Goal: Task Accomplishment & Management: Complete application form

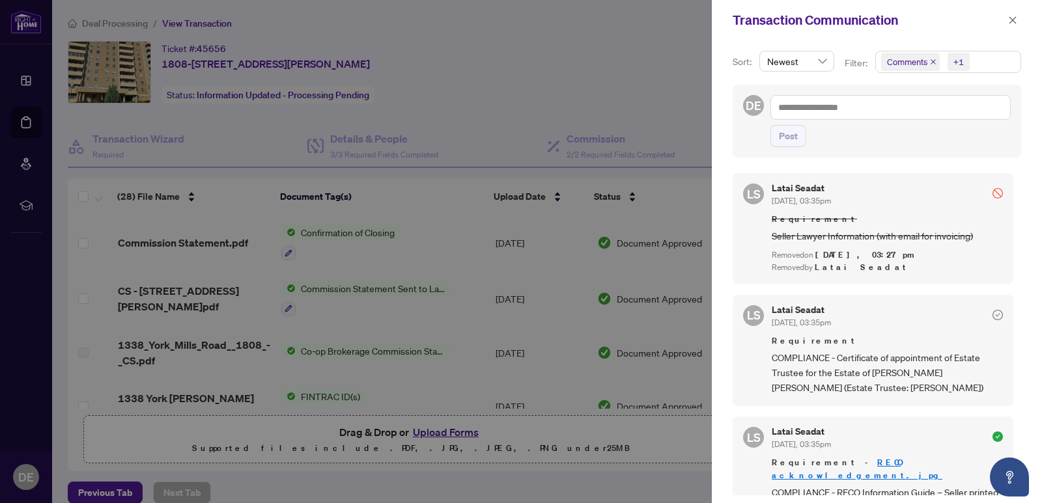
drag, startPoint x: 421, startPoint y: 230, endPoint x: 456, endPoint y: 224, distance: 35.0
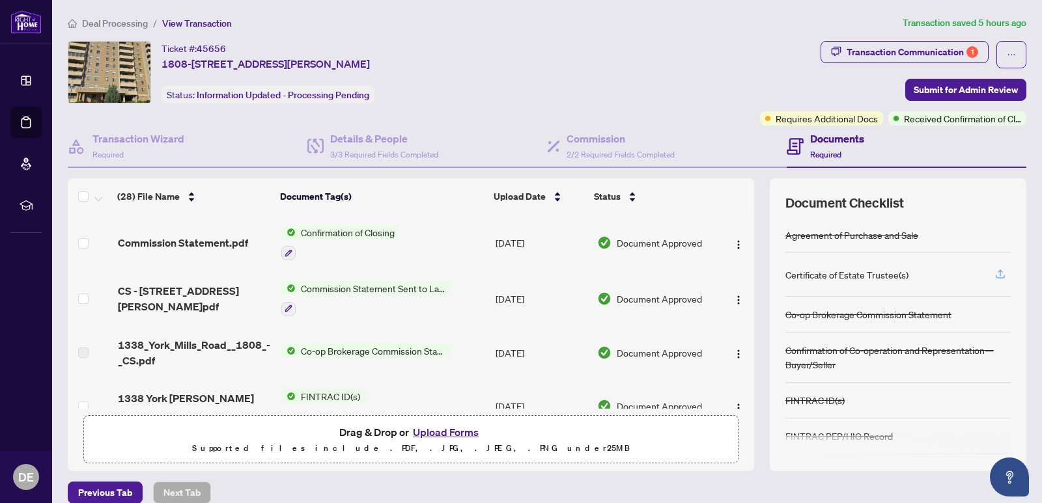
click at [994, 274] on icon "button" at bounding box center [1000, 274] width 12 height 12
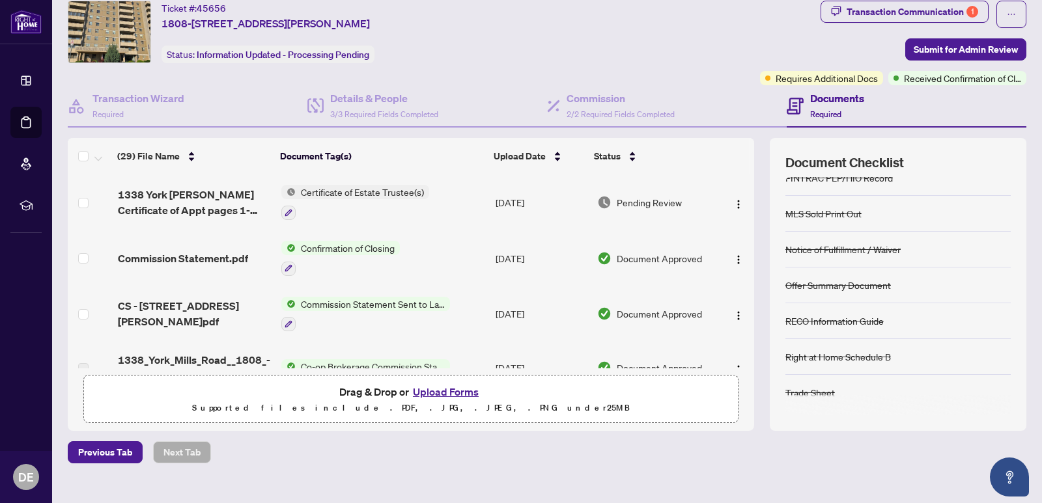
scroll to position [62, 0]
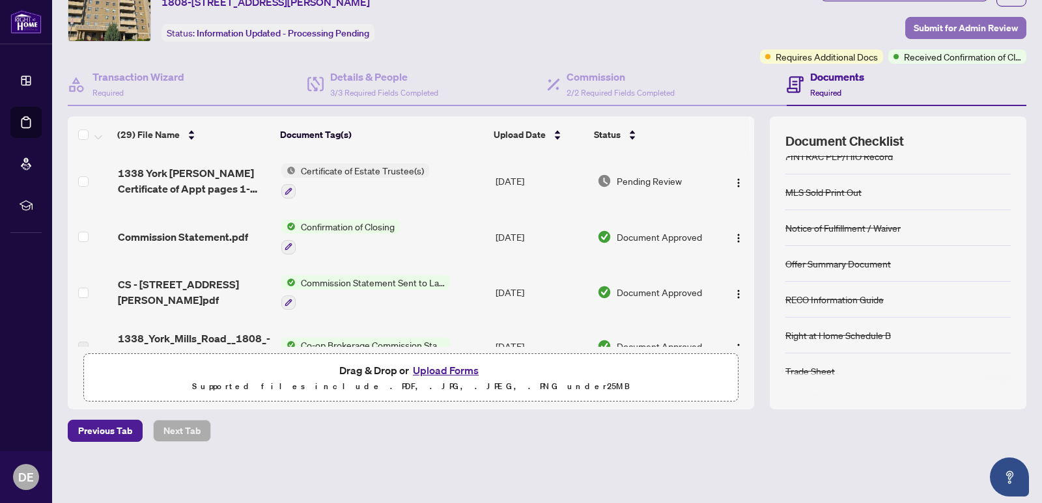
click at [959, 31] on span "Submit for Admin Review" at bounding box center [966, 28] width 104 height 21
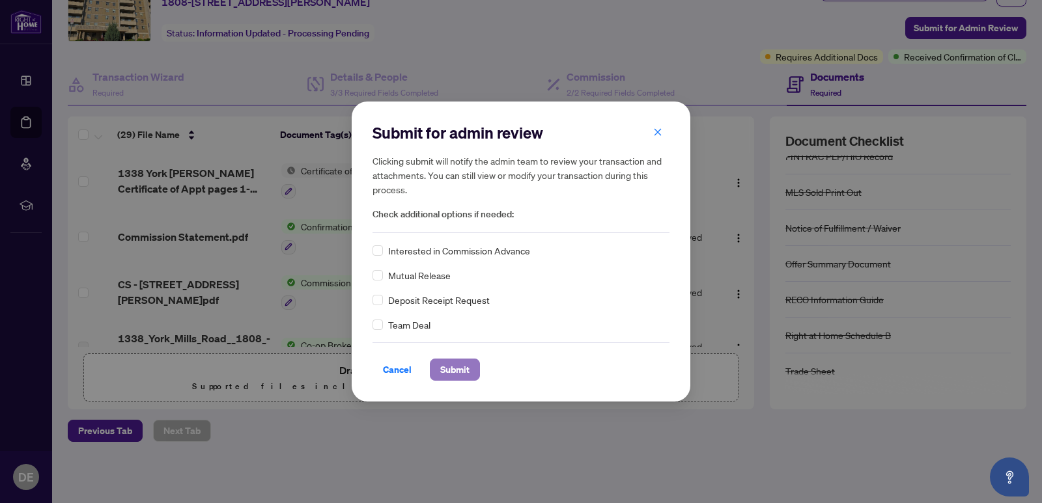
click at [449, 369] on span "Submit" at bounding box center [454, 369] width 29 height 21
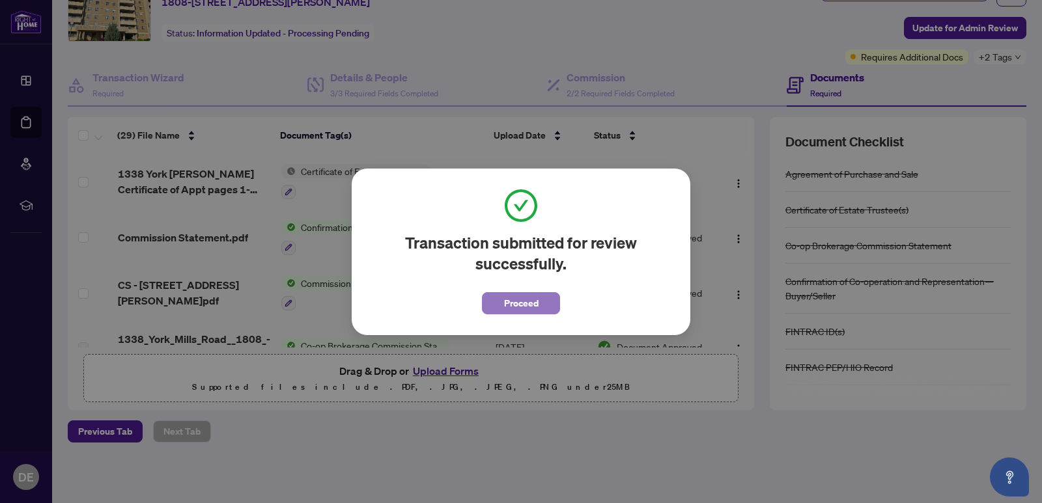
click at [546, 300] on button "Proceed" at bounding box center [521, 303] width 78 height 22
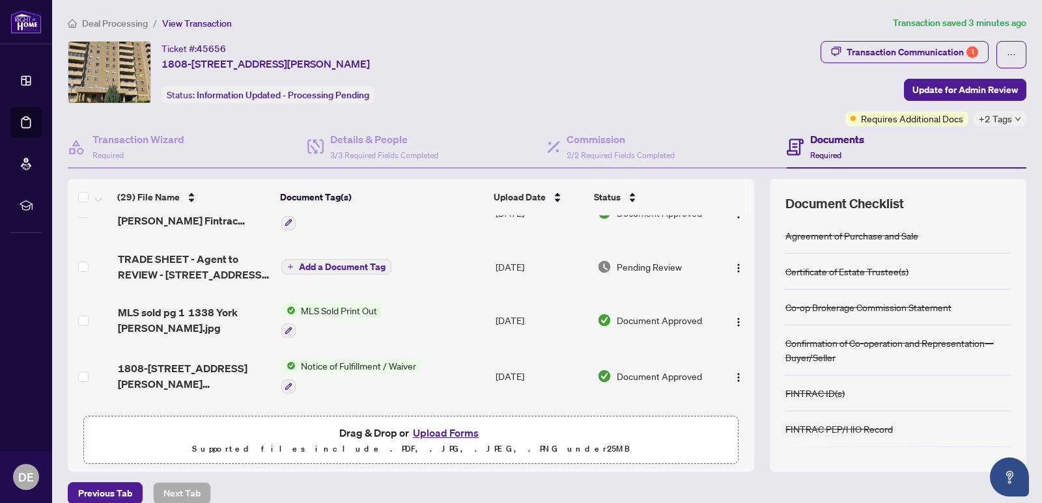
scroll to position [550, 0]
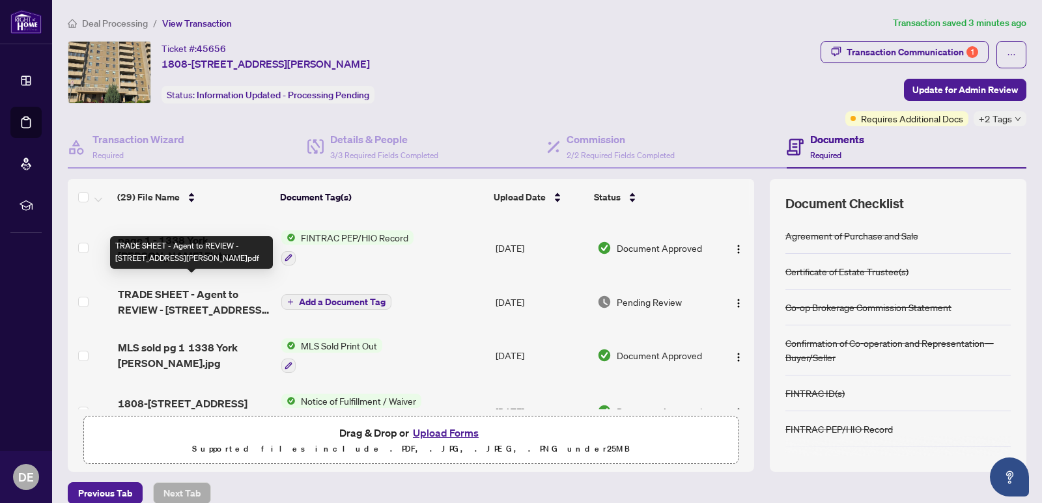
click at [163, 300] on span "TRADE SHEET - Agent to REVIEW - [STREET_ADDRESS][PERSON_NAME]pdf" at bounding box center [194, 301] width 153 height 31
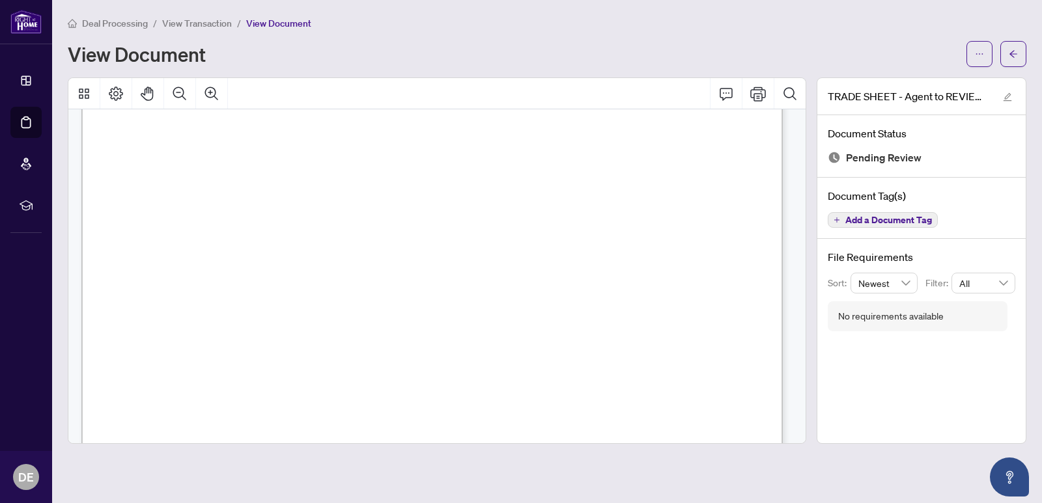
scroll to position [1530, 0]
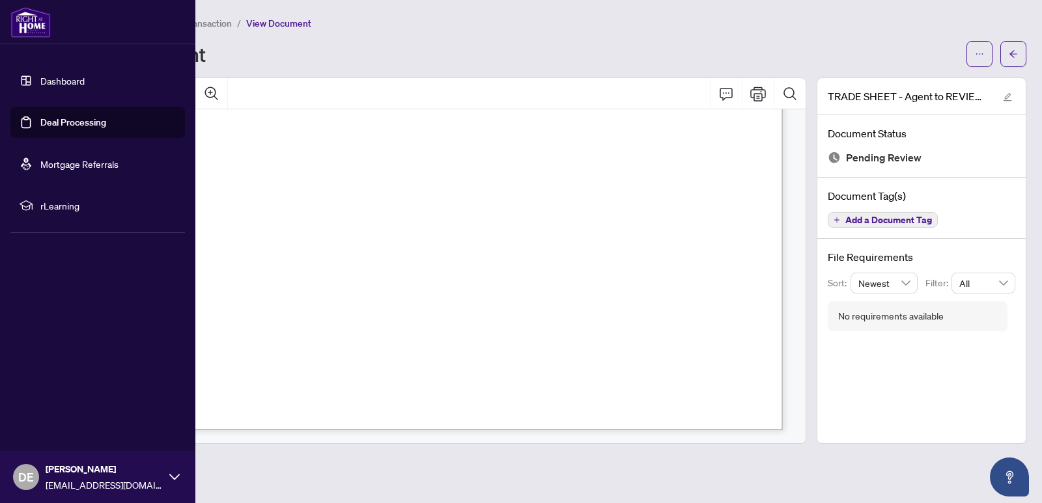
click at [44, 124] on link "Deal Processing" at bounding box center [73, 123] width 66 height 12
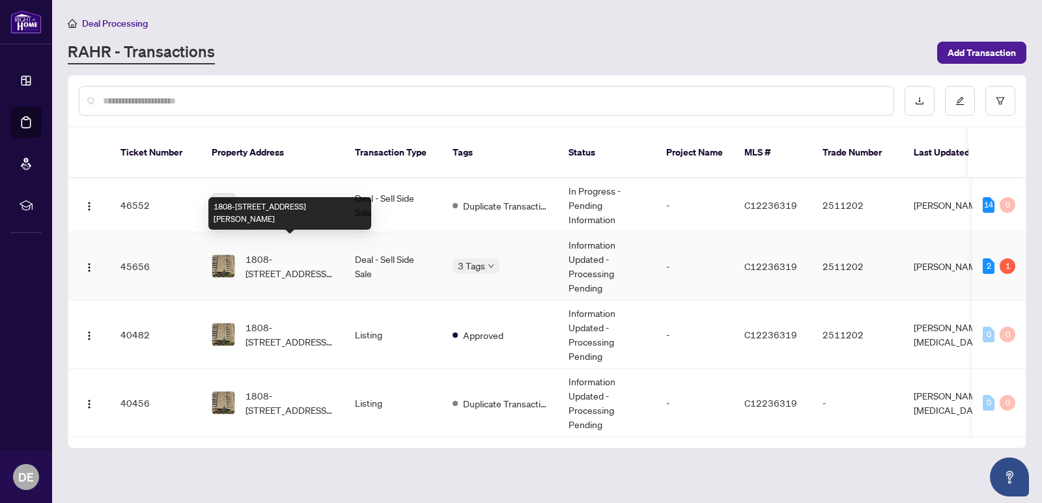
click at [275, 252] on span "1808-[STREET_ADDRESS][PERSON_NAME]" at bounding box center [289, 266] width 89 height 29
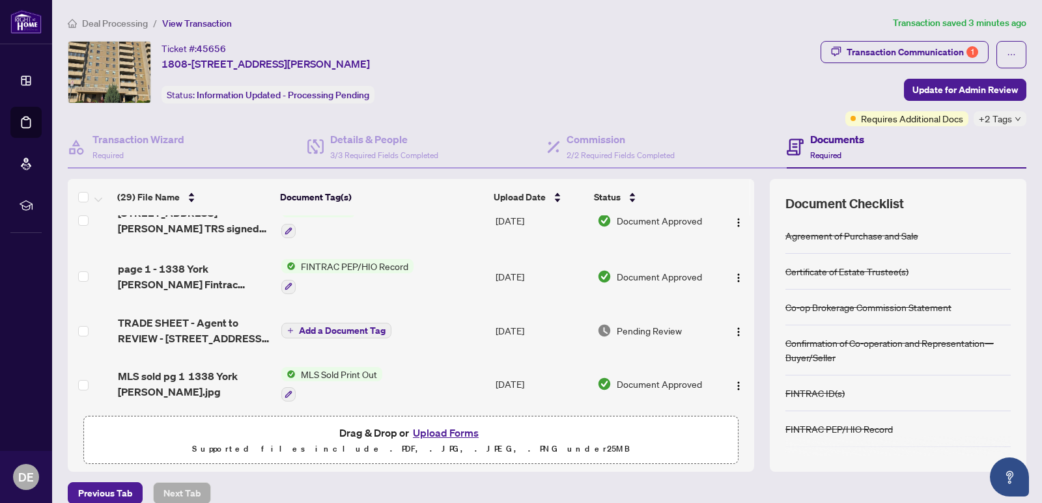
scroll to position [586, 0]
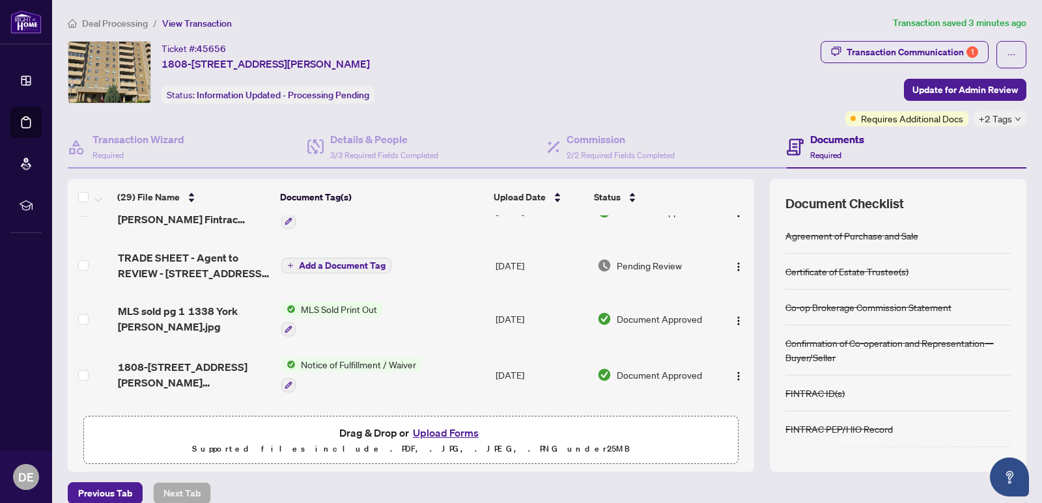
click at [442, 430] on button "Upload Forms" at bounding box center [446, 433] width 74 height 17
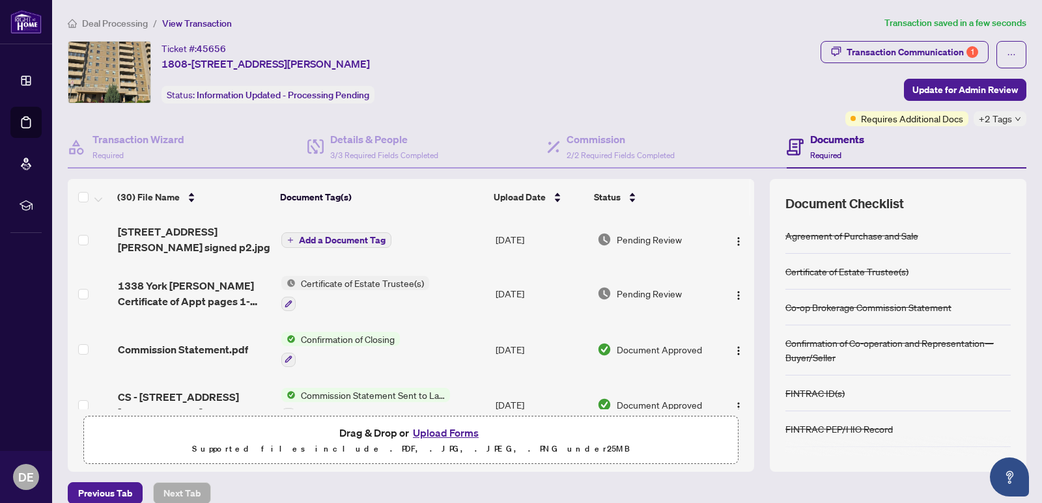
scroll to position [0, 0]
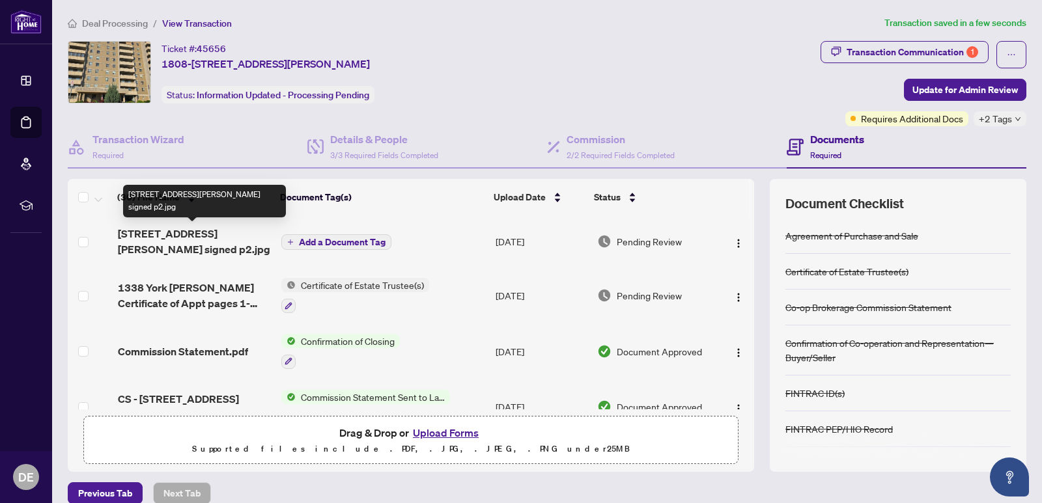
click at [217, 234] on span "[STREET_ADDRESS][PERSON_NAME] signed p2.jpg" at bounding box center [194, 241] width 153 height 31
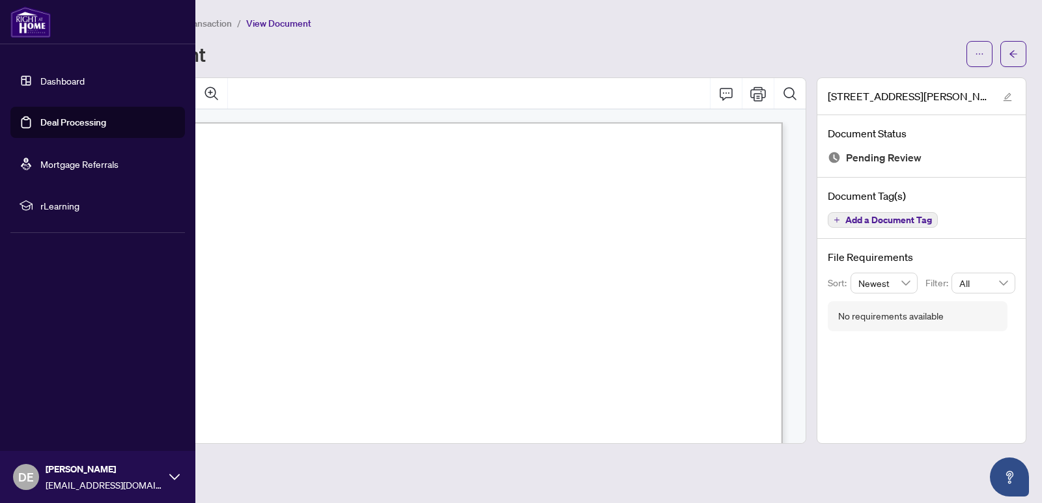
click at [40, 119] on link "Deal Processing" at bounding box center [73, 123] width 66 height 12
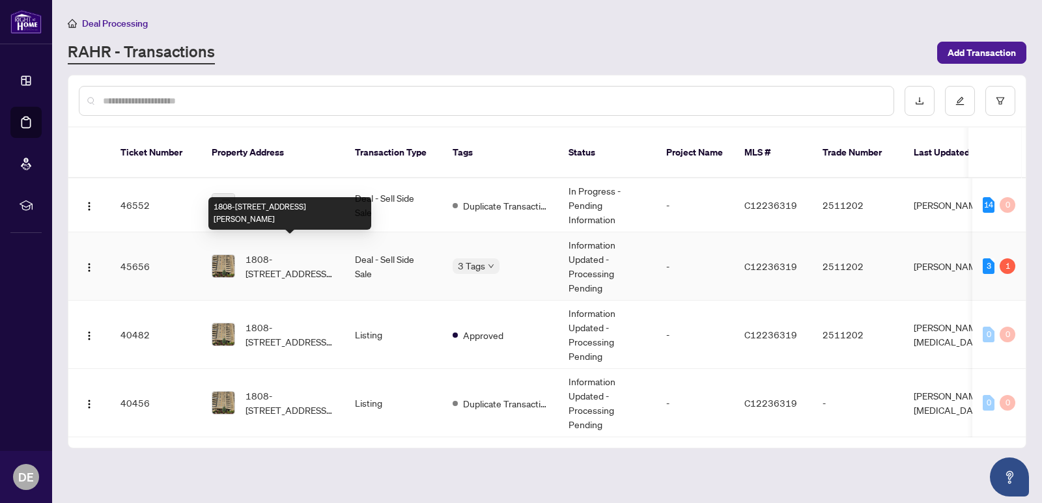
click at [285, 252] on span "1808-[STREET_ADDRESS][PERSON_NAME]" at bounding box center [289, 266] width 89 height 29
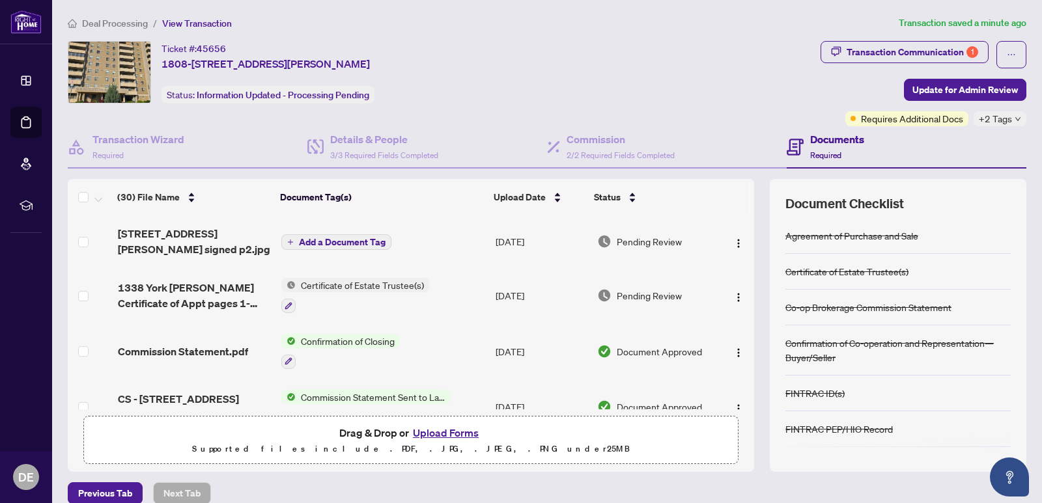
click at [456, 433] on button "Upload Forms" at bounding box center [446, 433] width 74 height 17
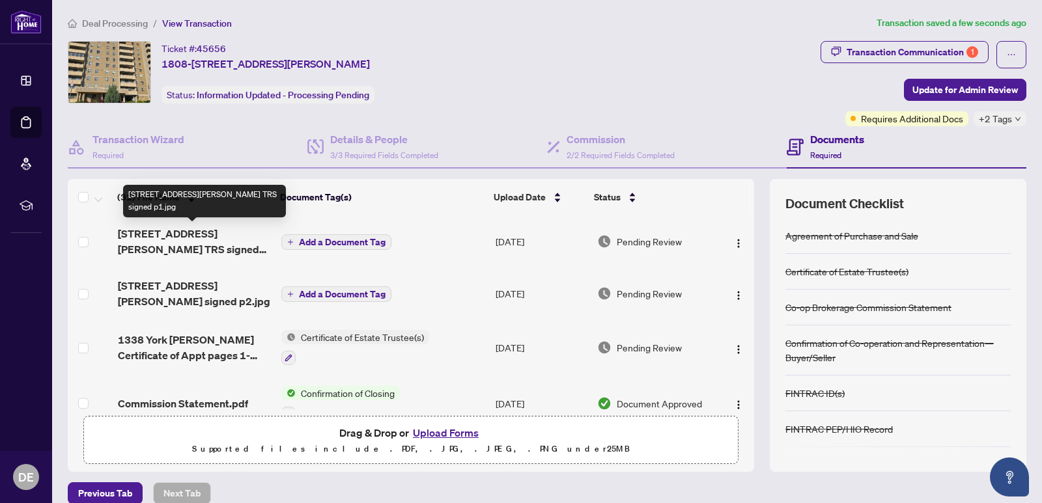
click at [217, 231] on span "[STREET_ADDRESS][PERSON_NAME] TRS signed p1.jpg" at bounding box center [194, 241] width 153 height 31
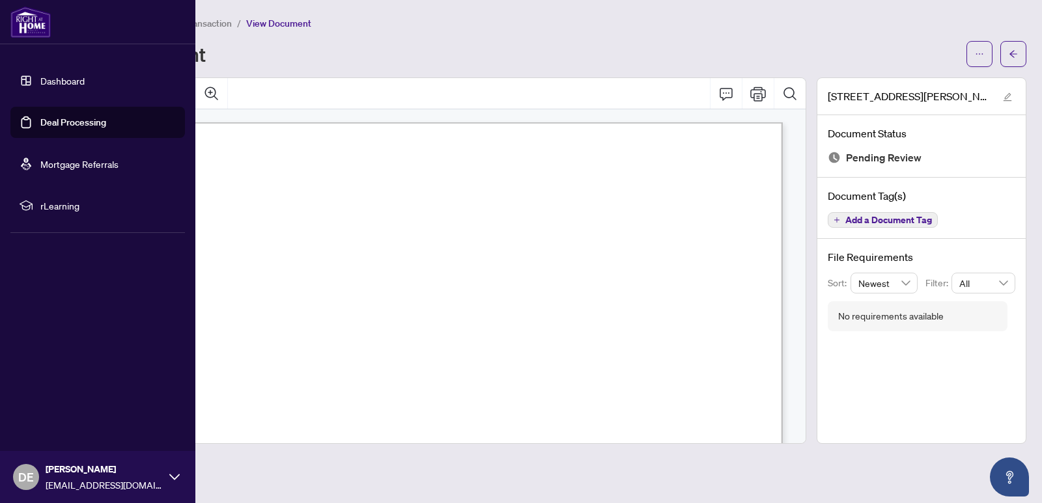
click at [57, 120] on link "Deal Processing" at bounding box center [73, 123] width 66 height 12
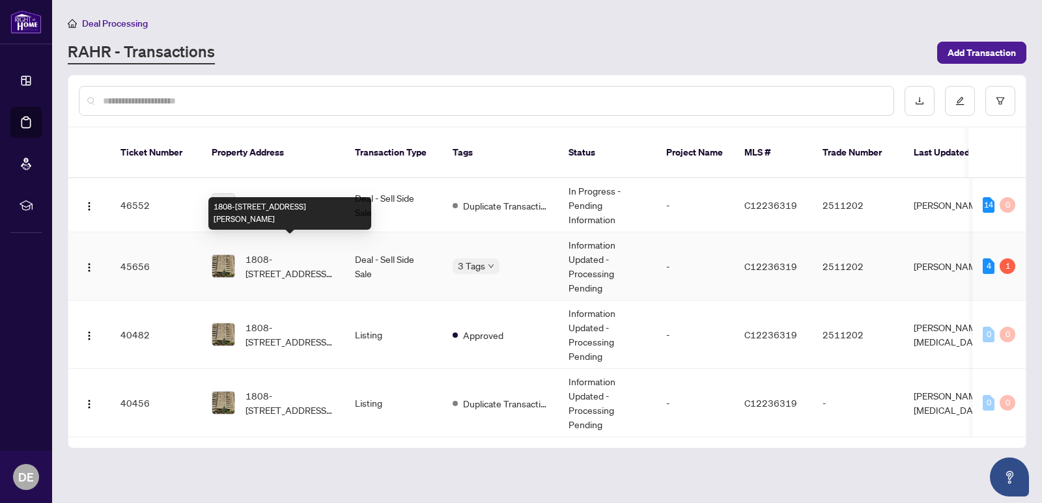
click at [278, 252] on span "1808-[STREET_ADDRESS][PERSON_NAME]" at bounding box center [289, 266] width 89 height 29
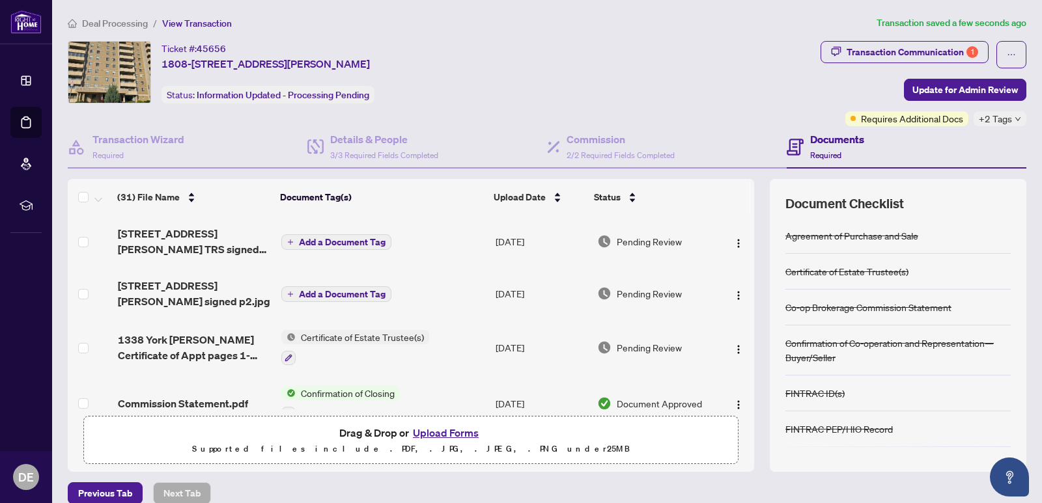
click at [299, 243] on span "Add a Document Tag" at bounding box center [342, 242] width 87 height 9
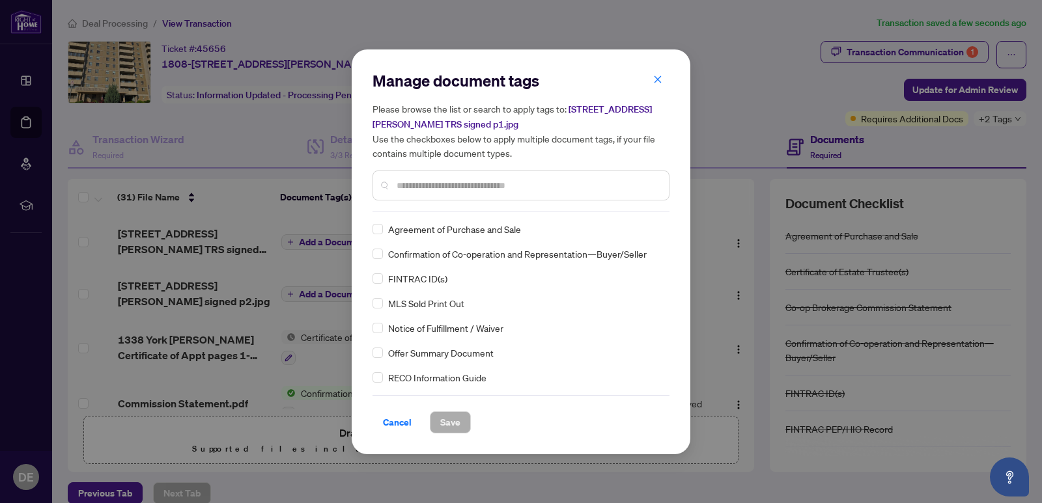
click at [396, 189] on div at bounding box center [520, 186] width 297 height 30
click at [396, 183] on div at bounding box center [520, 186] width 297 height 30
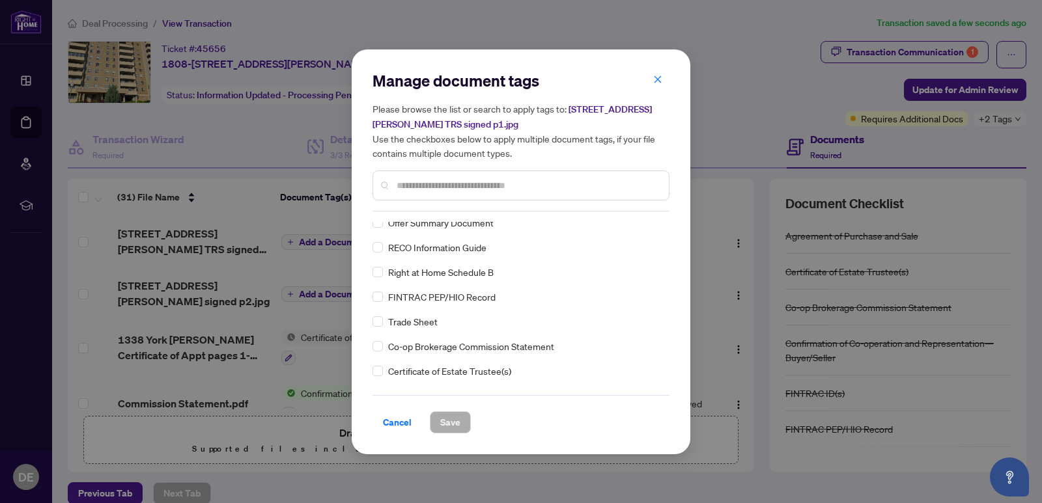
click at [428, 322] on span "Trade Sheet" at bounding box center [412, 321] width 49 height 14
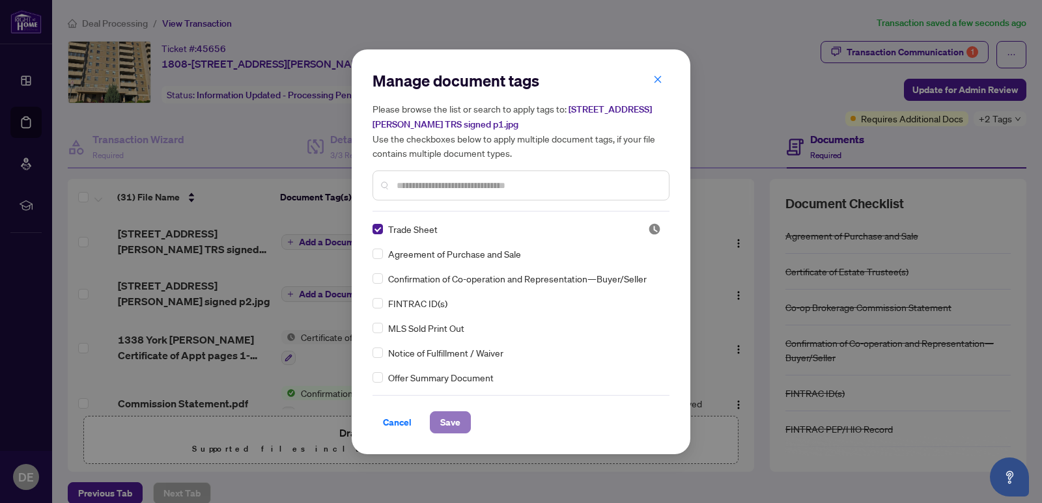
click at [451, 426] on span "Save" at bounding box center [450, 422] width 20 height 21
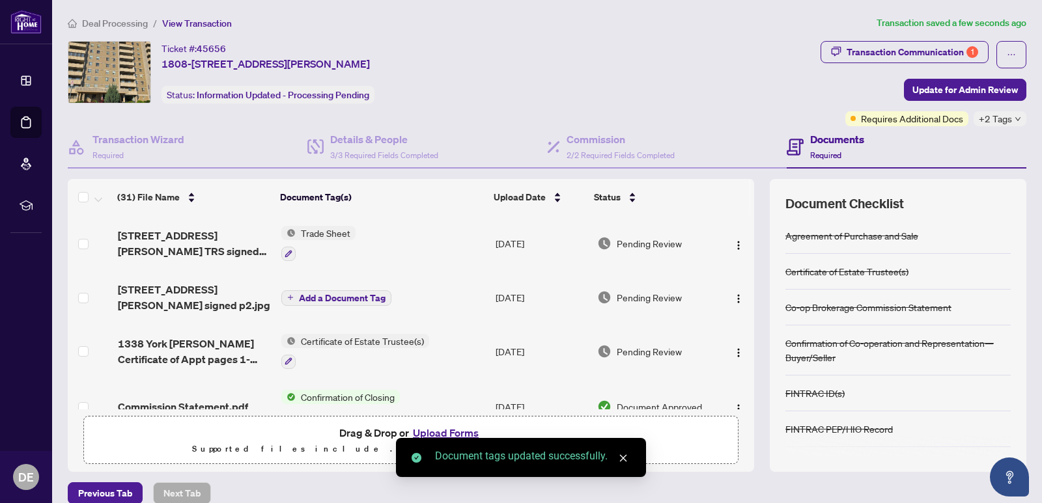
click at [300, 298] on span "Add a Document Tag" at bounding box center [342, 298] width 87 height 9
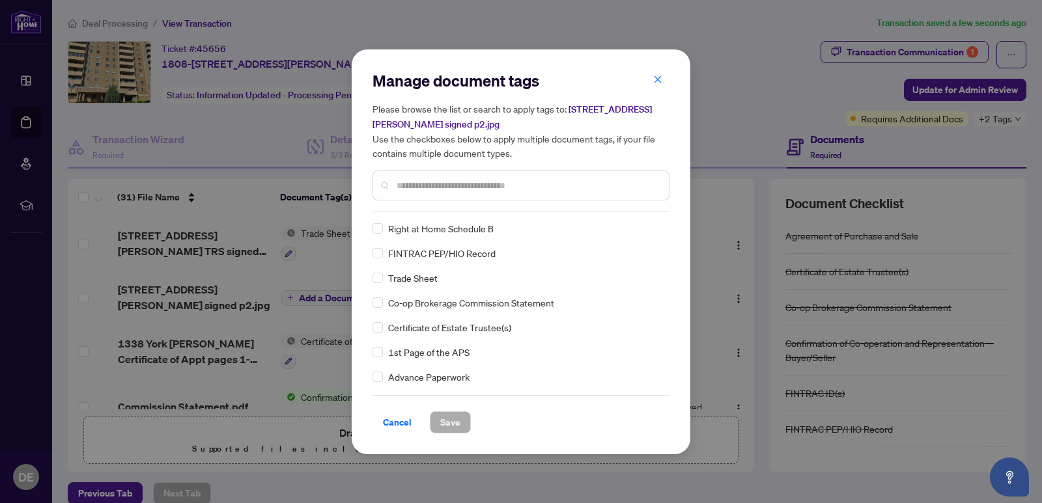
scroll to position [195, 0]
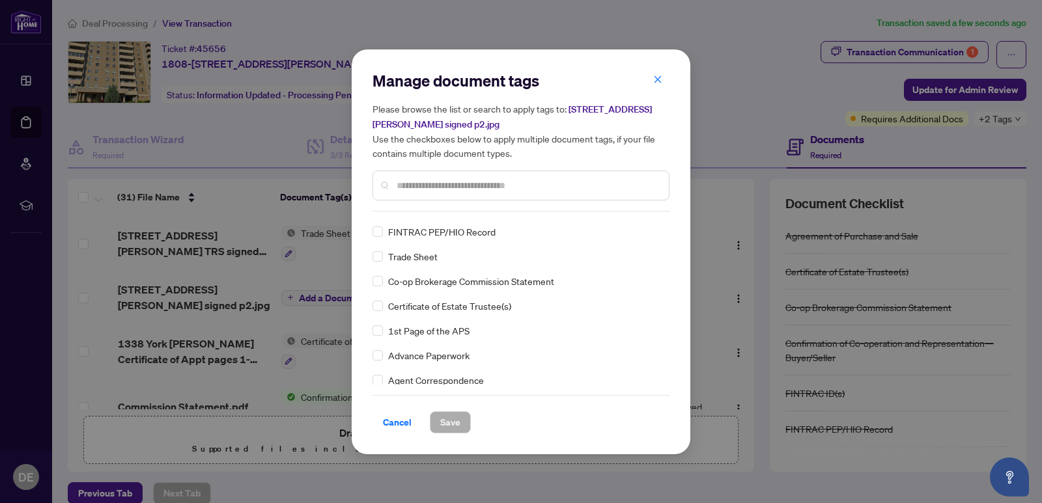
click at [402, 256] on span "Trade Sheet" at bounding box center [412, 256] width 49 height 14
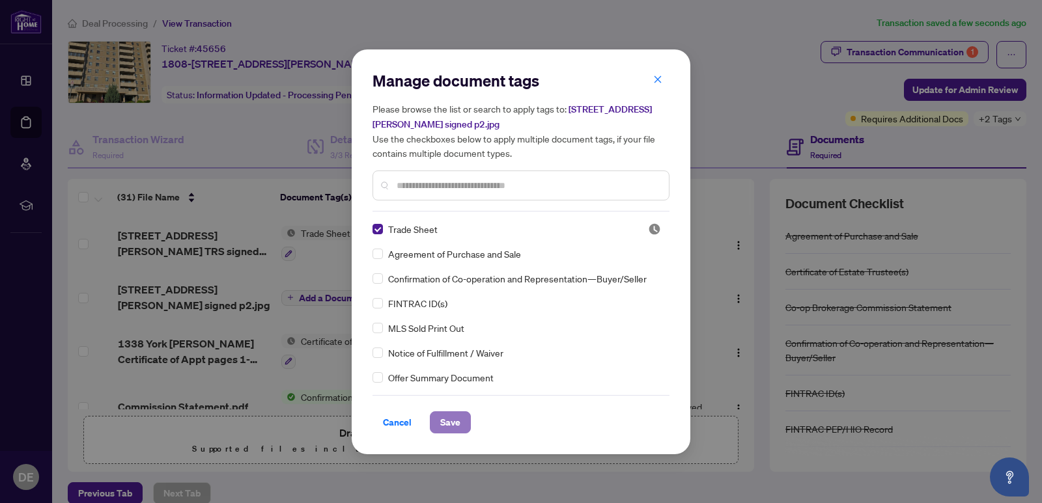
click at [450, 420] on span "Save" at bounding box center [450, 422] width 20 height 21
